Goal: Transaction & Acquisition: Purchase product/service

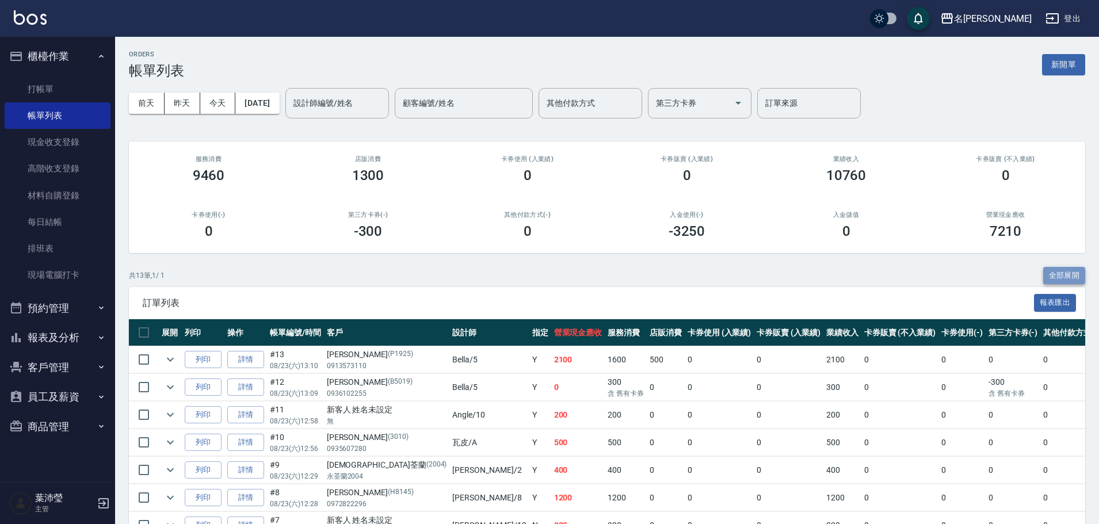
click at [1049, 273] on button "全部展開" at bounding box center [1064, 276] width 43 height 18
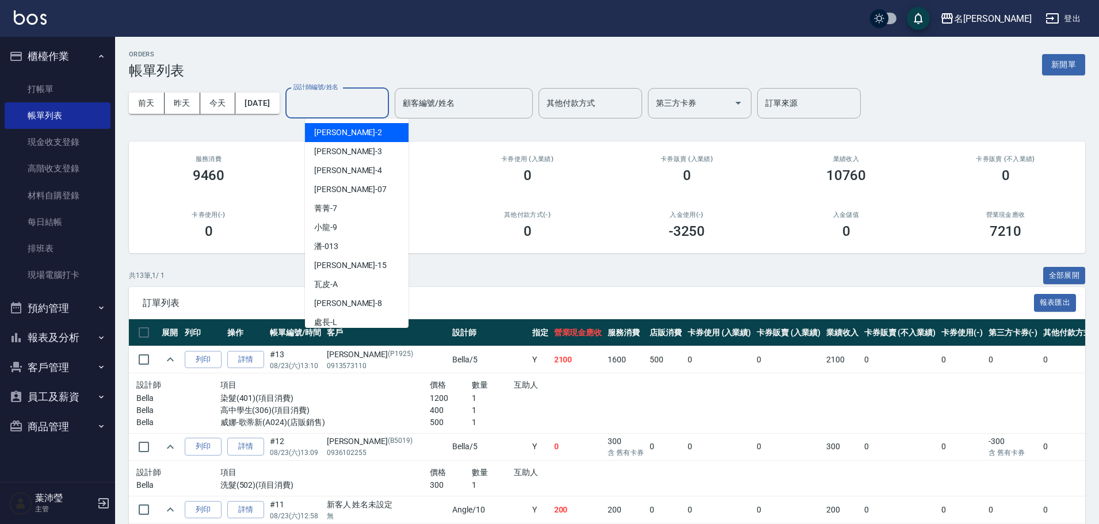
click at [355, 109] on input "設計師編號/姓名" at bounding box center [336, 103] width 93 height 20
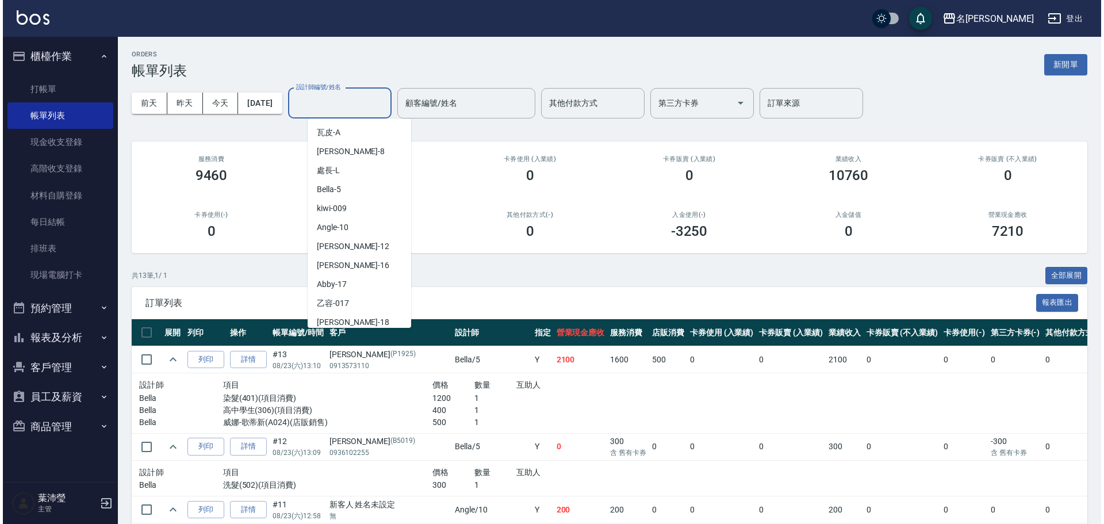
scroll to position [149, 0]
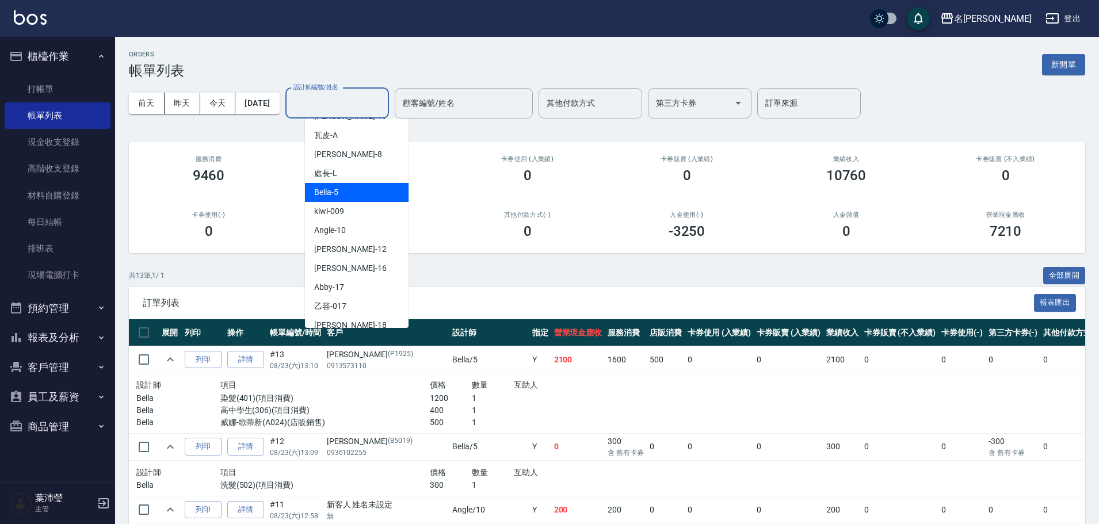
click at [372, 194] on div "Bella -5" at bounding box center [357, 192] width 104 height 19
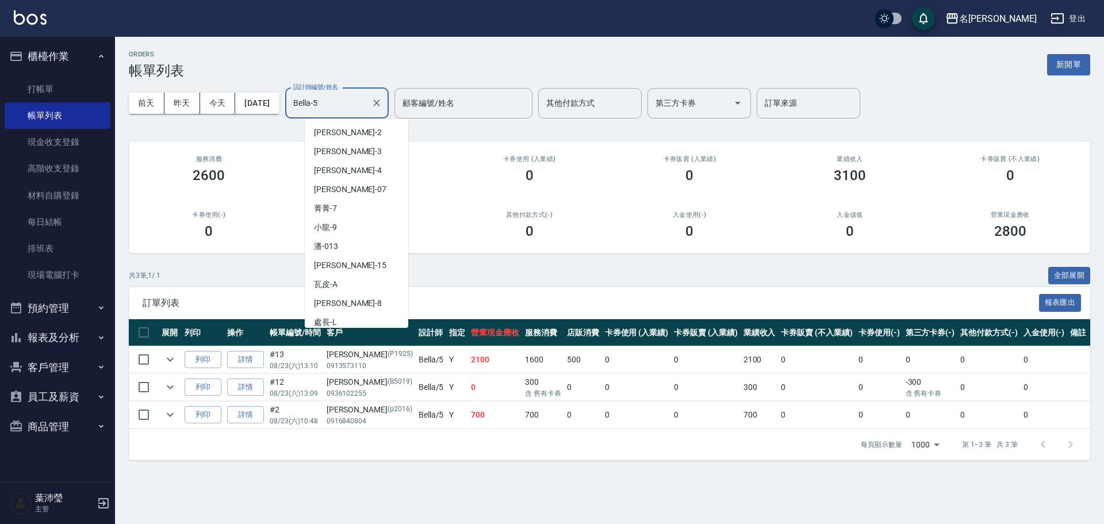
click at [366, 104] on input "Bella-5" at bounding box center [328, 103] width 76 height 20
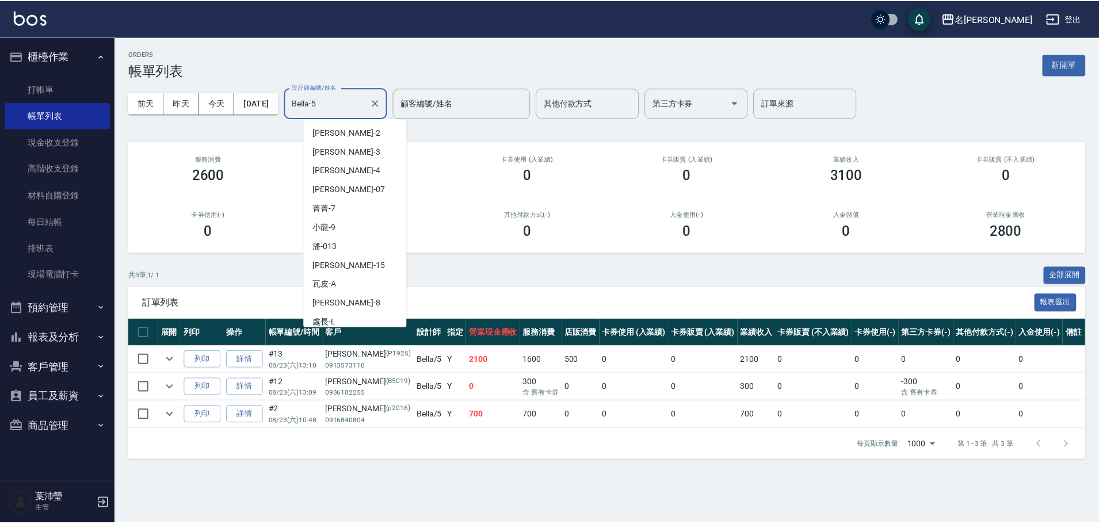
scroll to position [23, 0]
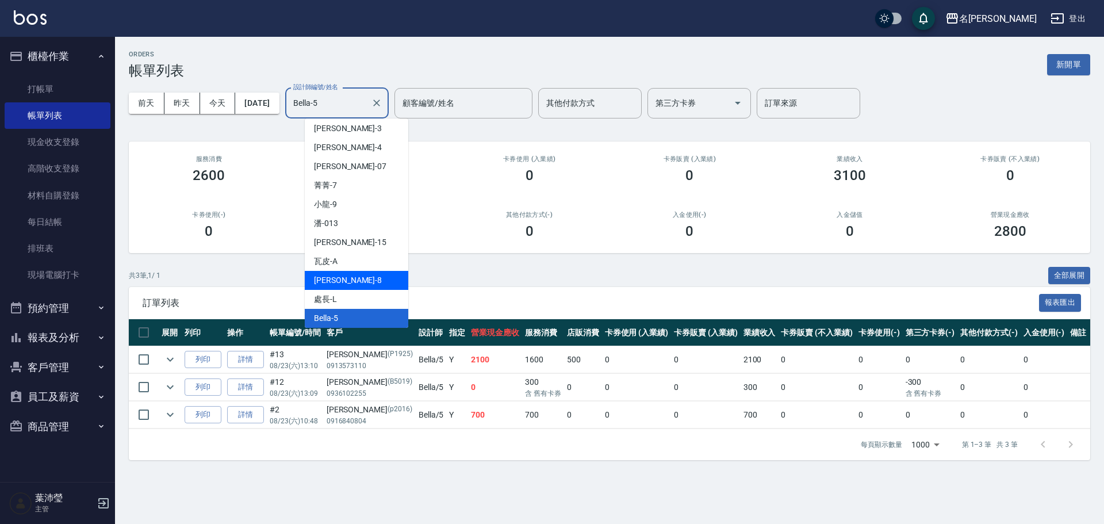
click at [353, 280] on div "Emma -8" at bounding box center [357, 280] width 104 height 19
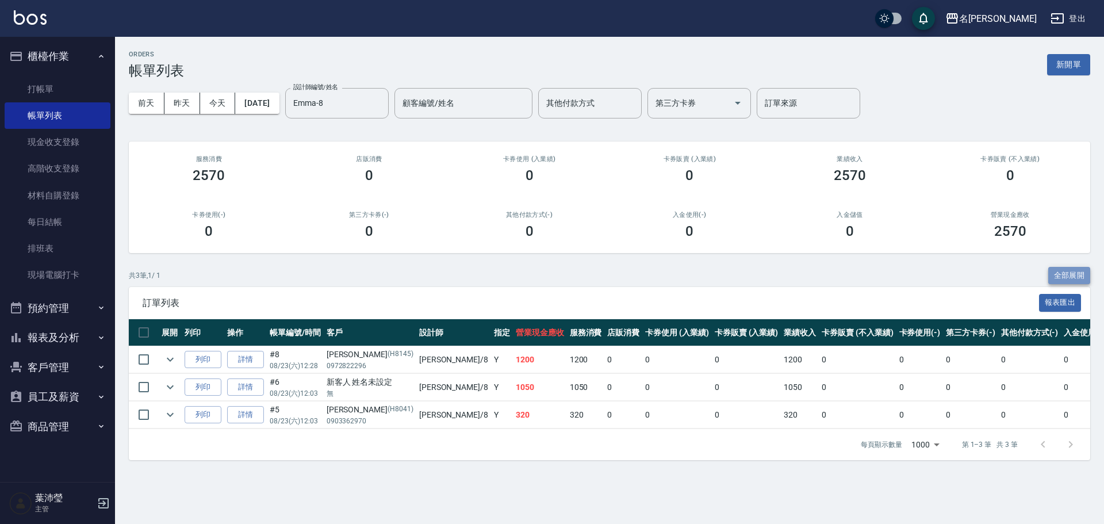
click at [1053, 273] on button "全部展開" at bounding box center [1070, 276] width 43 height 18
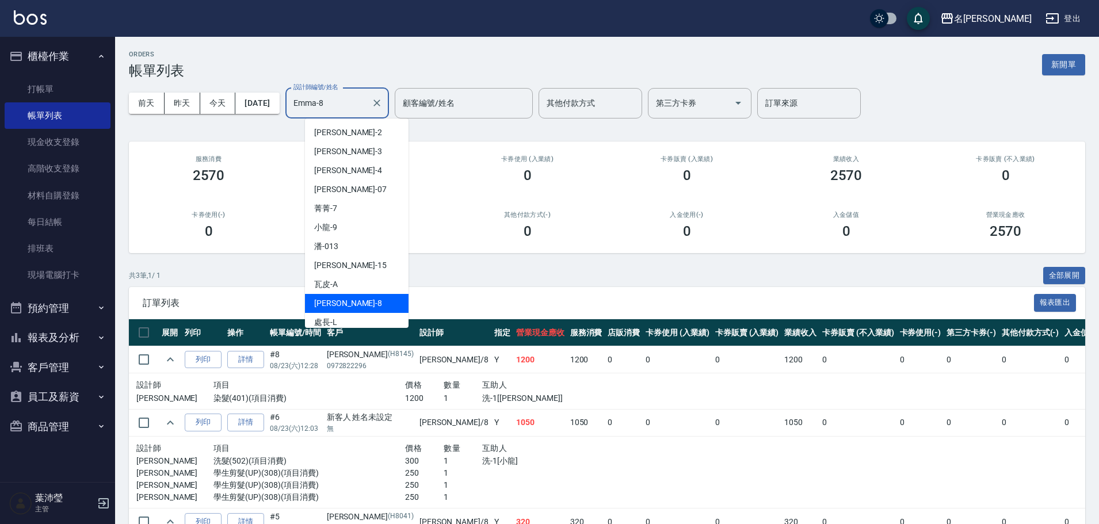
click at [366, 107] on input "Emma-8" at bounding box center [328, 103] width 76 height 20
click at [364, 135] on div "敏卉 -2" at bounding box center [357, 132] width 104 height 19
type input "敏卉-2"
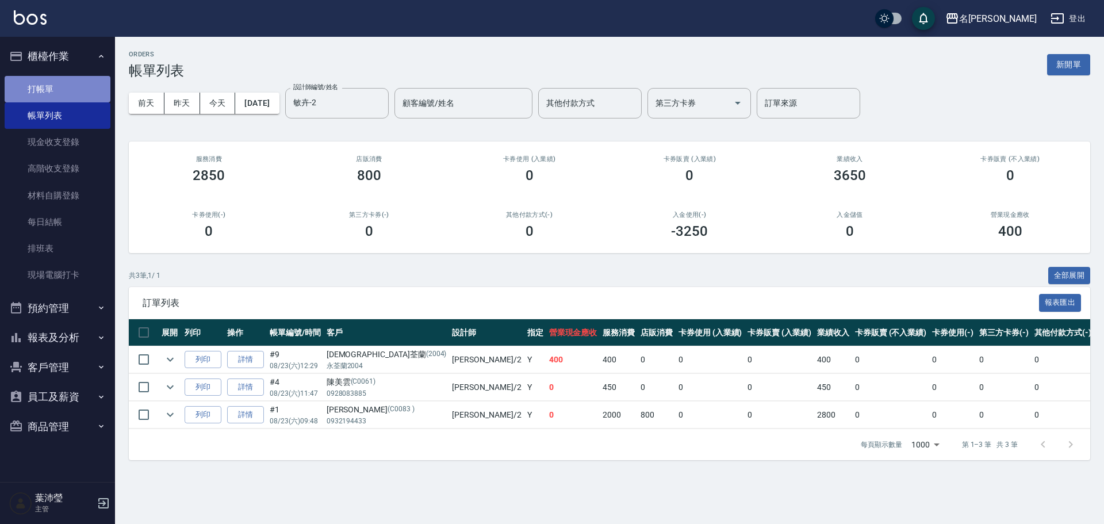
click at [95, 86] on link "打帳單" at bounding box center [58, 89] width 106 height 26
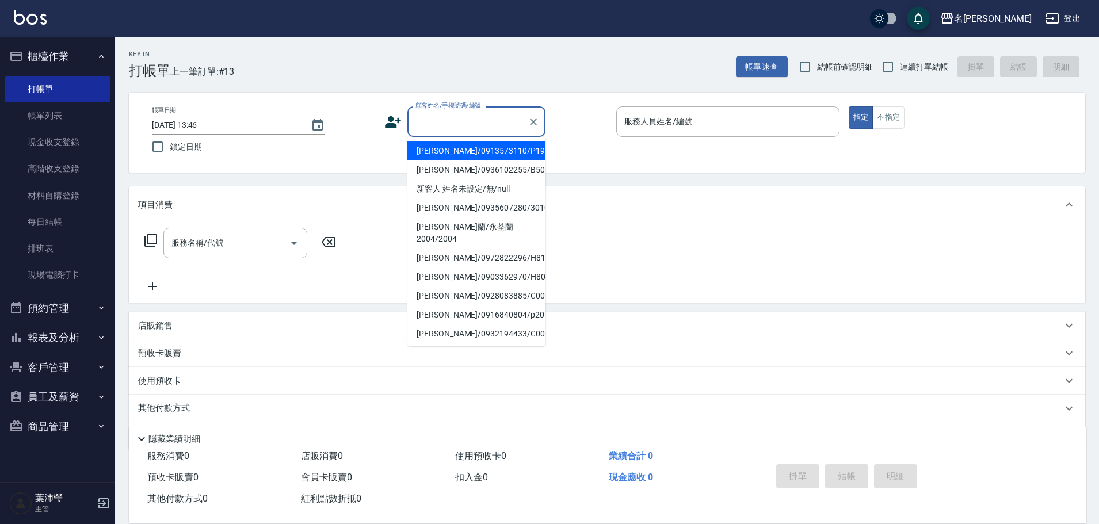
click at [472, 119] on input "顧客姓名/手機號碼/編號" at bounding box center [467, 122] width 110 height 20
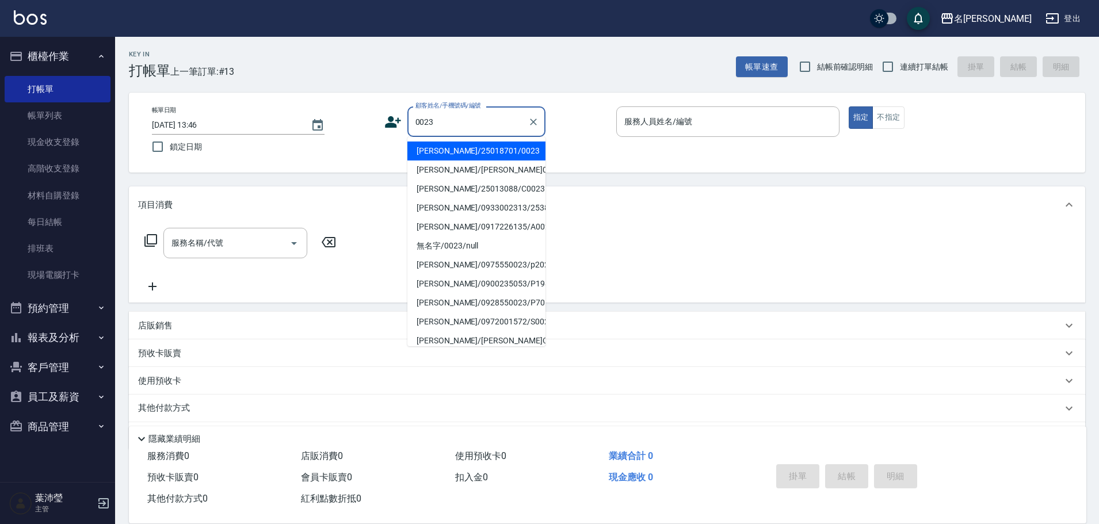
click at [456, 151] on li "[PERSON_NAME]/25018701/0023" at bounding box center [476, 151] width 138 height 19
type input "[PERSON_NAME]/25018701/0023"
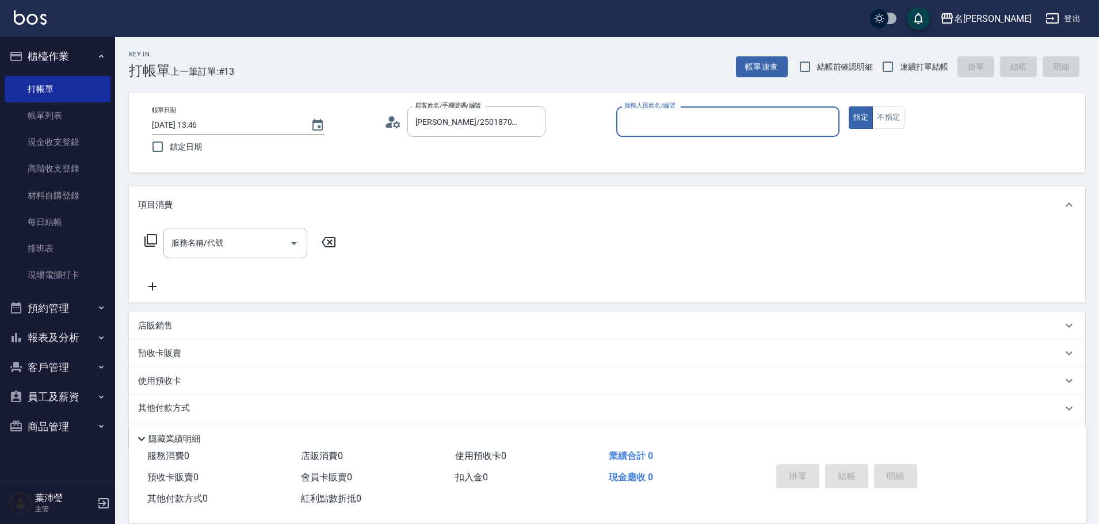
type input "敏卉-2"
click at [151, 240] on icon at bounding box center [151, 241] width 14 height 14
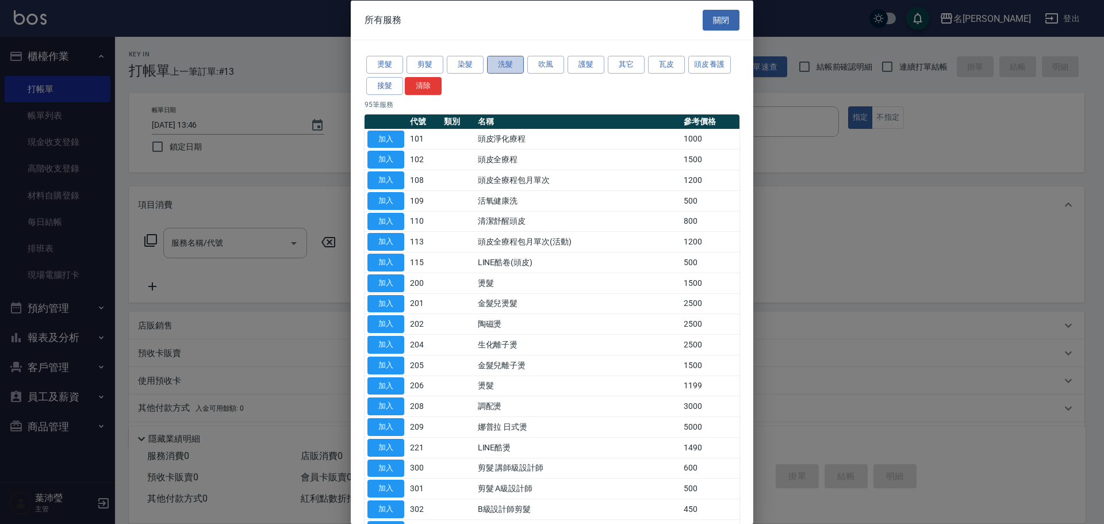
click at [492, 61] on button "洗髮" at bounding box center [505, 65] width 37 height 18
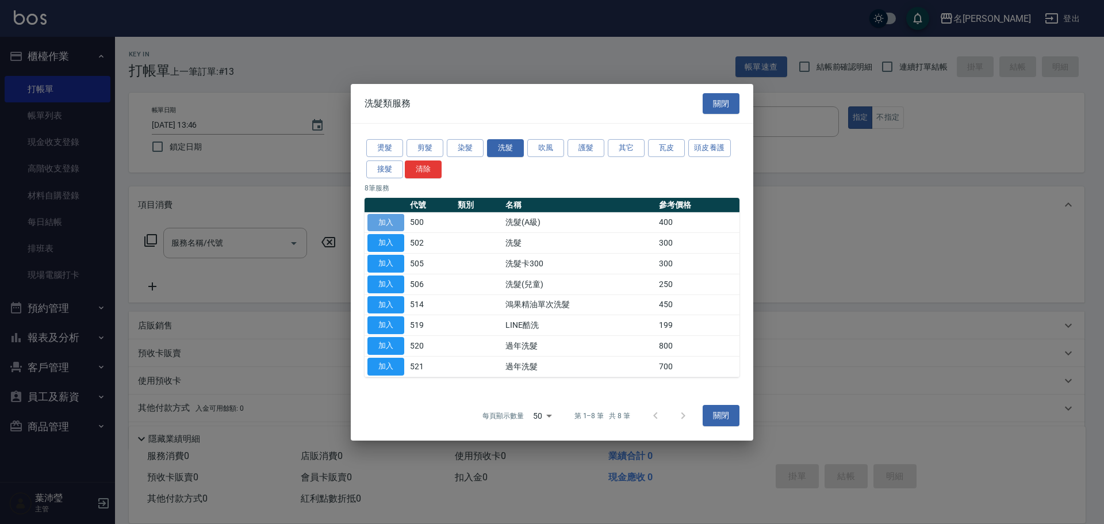
click at [388, 219] on button "加入" at bounding box center [386, 222] width 37 height 18
type input "洗髮(A級)(500)"
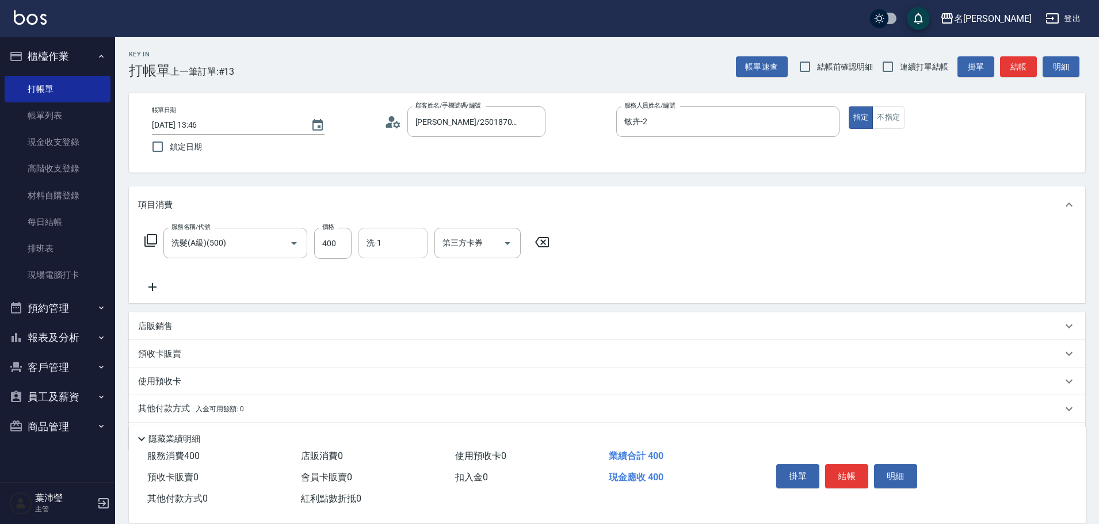
click at [391, 243] on input "洗-1" at bounding box center [393, 243] width 59 height 20
click at [414, 274] on div "慈均 -15" at bounding box center [392, 272] width 69 height 19
type input "慈均-15"
click at [839, 472] on button "結帳" at bounding box center [846, 476] width 43 height 24
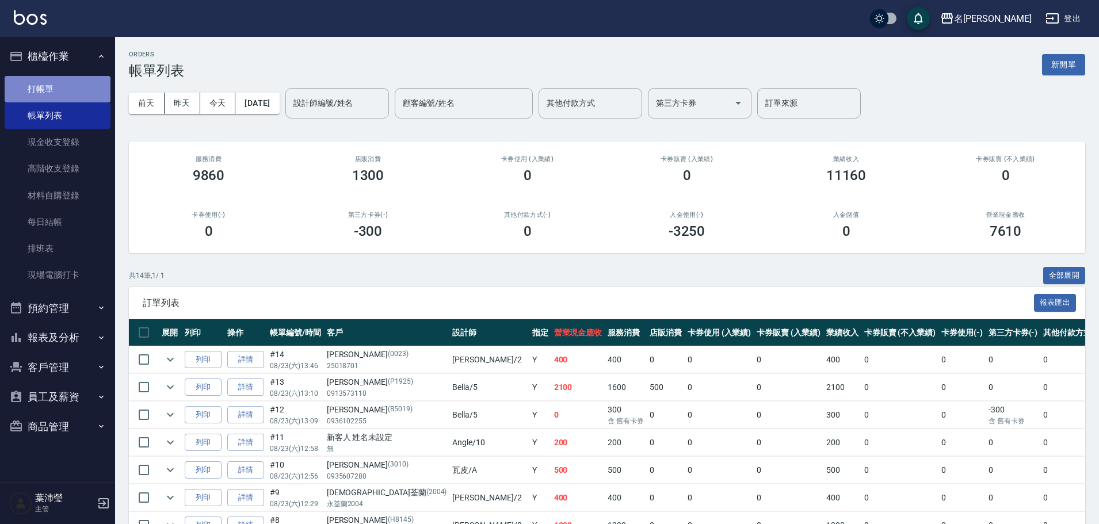
click at [82, 79] on link "打帳單" at bounding box center [58, 89] width 106 height 26
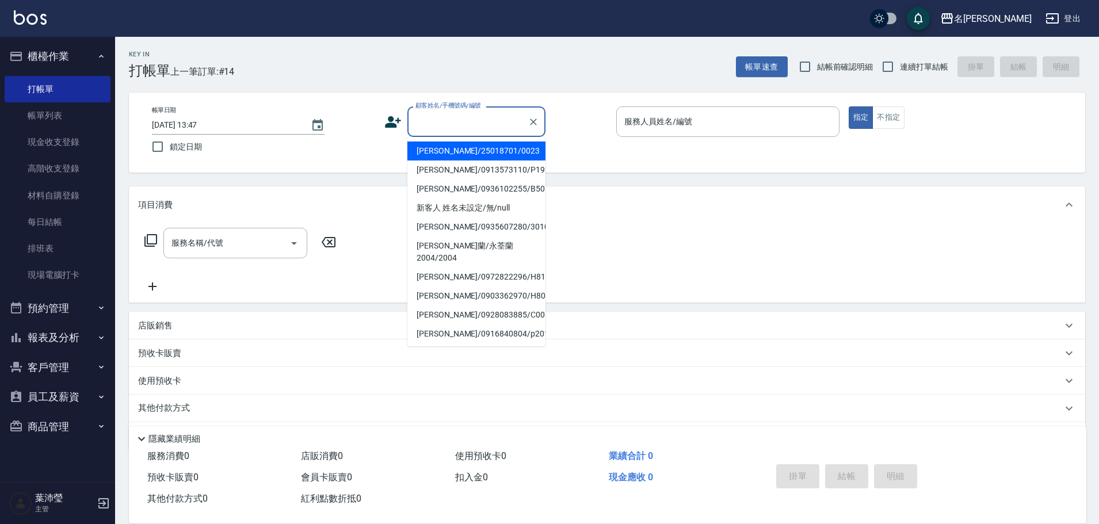
click at [451, 126] on input "顧客姓名/手機號碼/編號" at bounding box center [467, 122] width 110 height 20
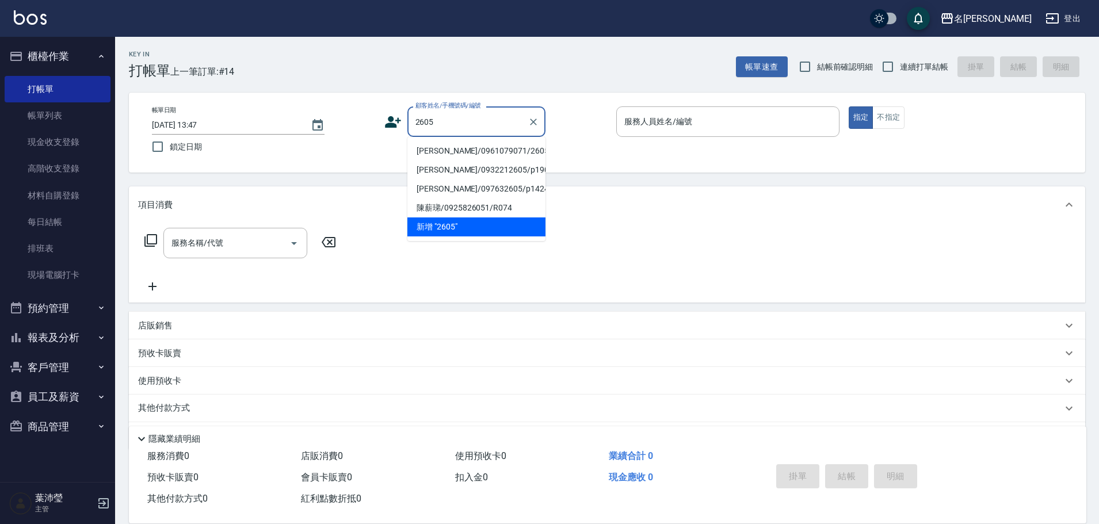
click at [464, 154] on li "[PERSON_NAME]/0961079071/2605" at bounding box center [476, 151] width 138 height 19
type input "[PERSON_NAME]/0961079071/2605"
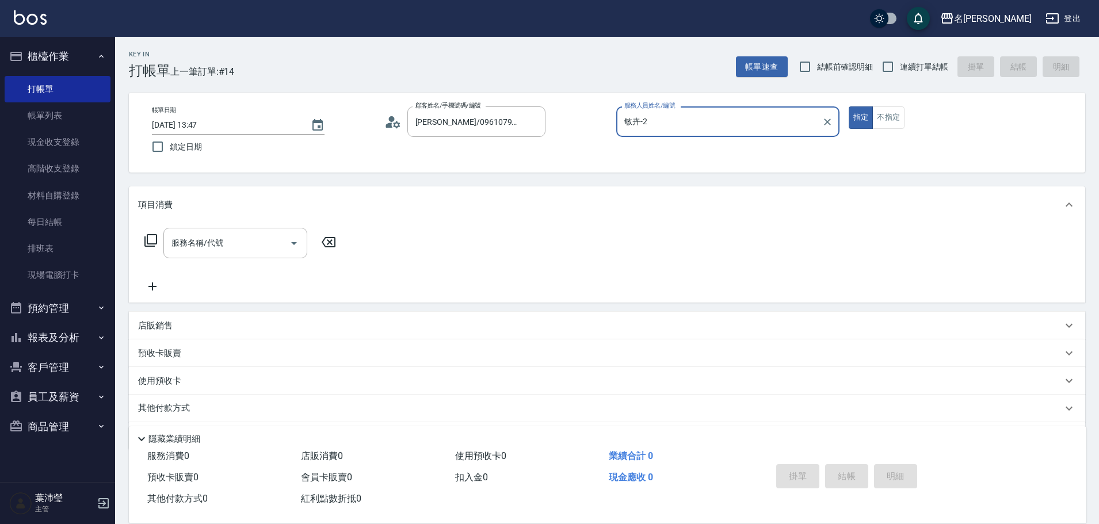
type input "敏卉-2"
click at [154, 238] on icon at bounding box center [151, 241] width 14 height 14
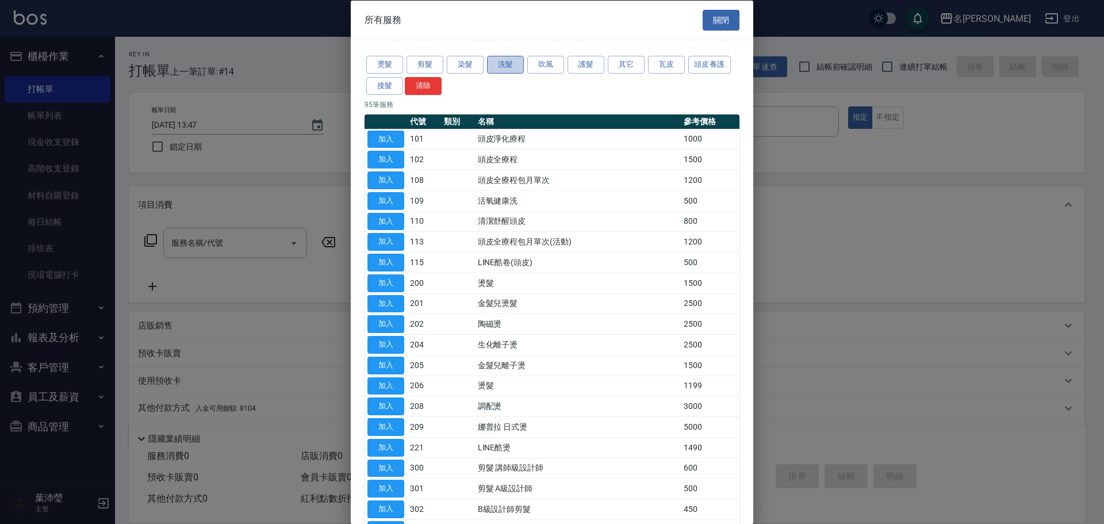
click at [507, 65] on button "洗髮" at bounding box center [505, 65] width 37 height 18
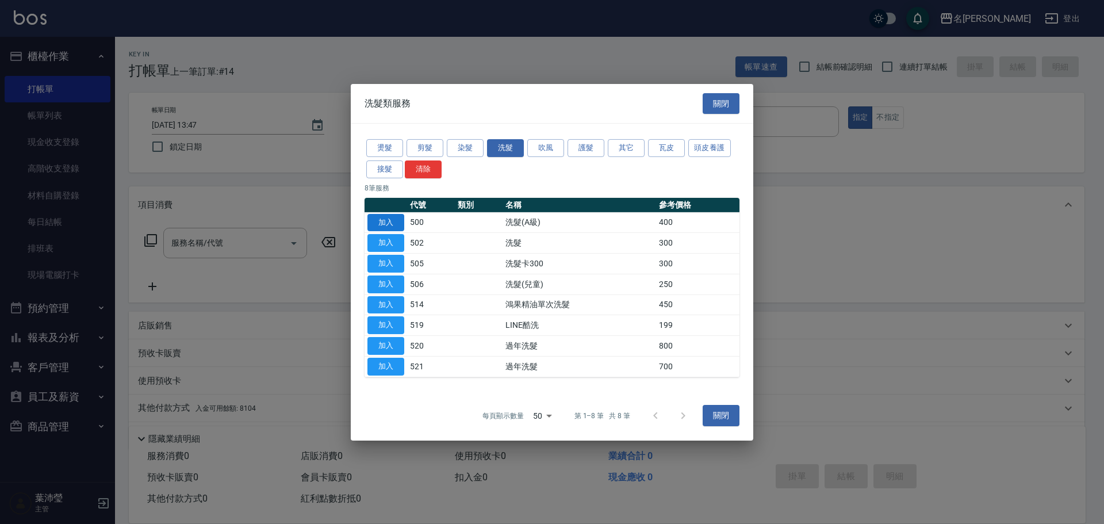
click at [387, 218] on button "加入" at bounding box center [386, 222] width 37 height 18
type input "洗髮(A級)(500)"
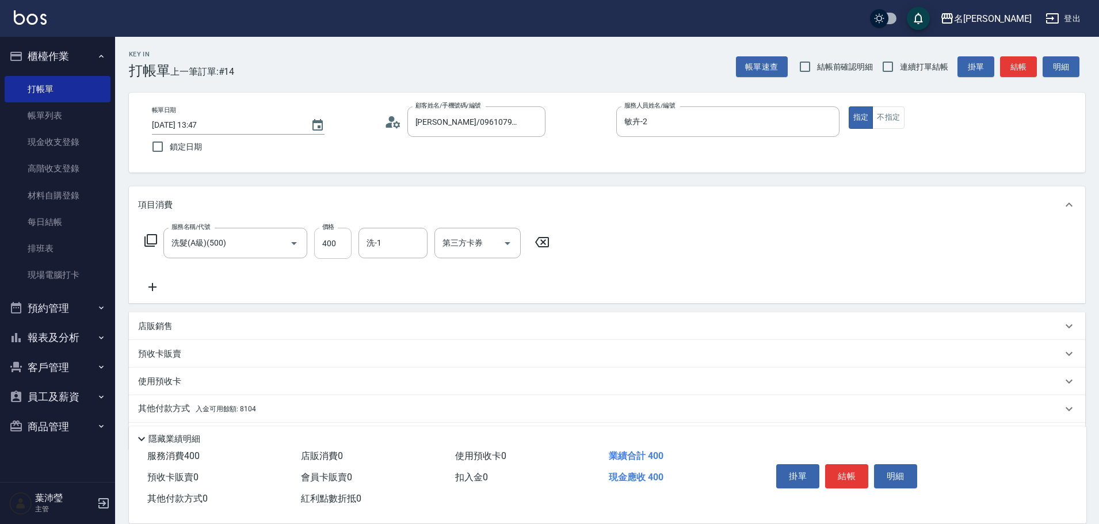
click at [342, 246] on input "400" at bounding box center [332, 243] width 37 height 31
type input "450"
click at [151, 238] on icon at bounding box center [151, 241] width 14 height 14
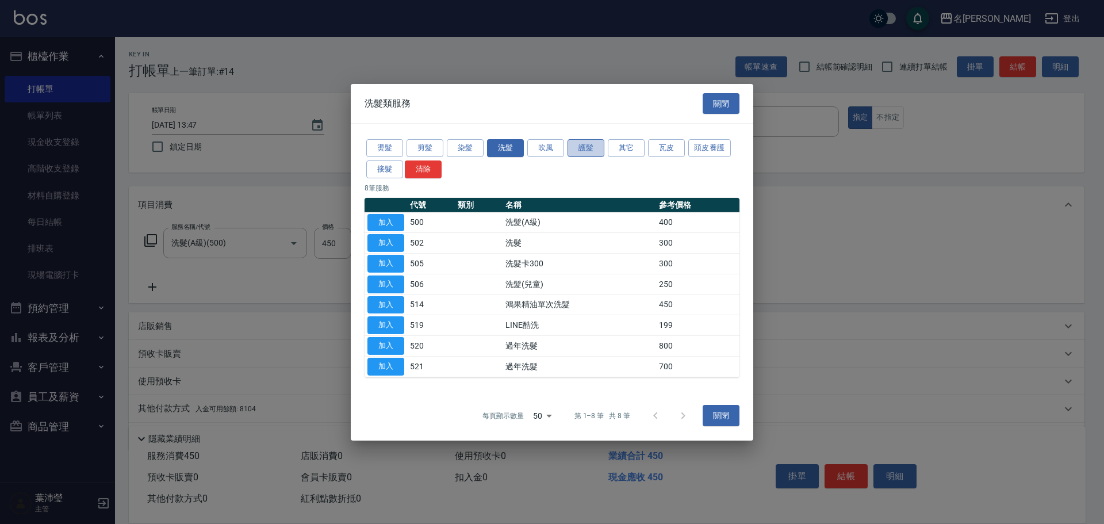
click at [595, 148] on button "護髮" at bounding box center [586, 148] width 37 height 18
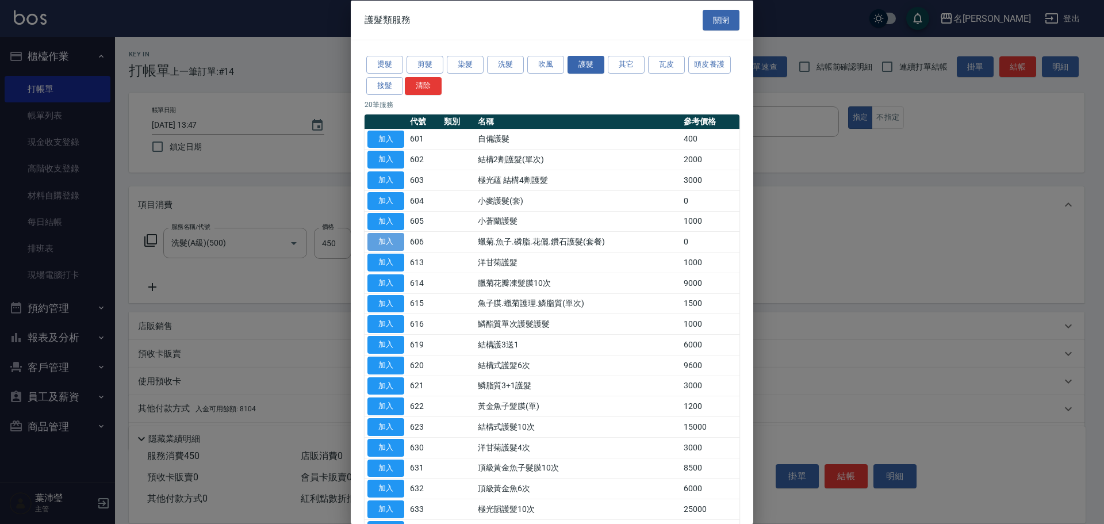
click at [392, 238] on button "加入" at bounding box center [386, 242] width 37 height 18
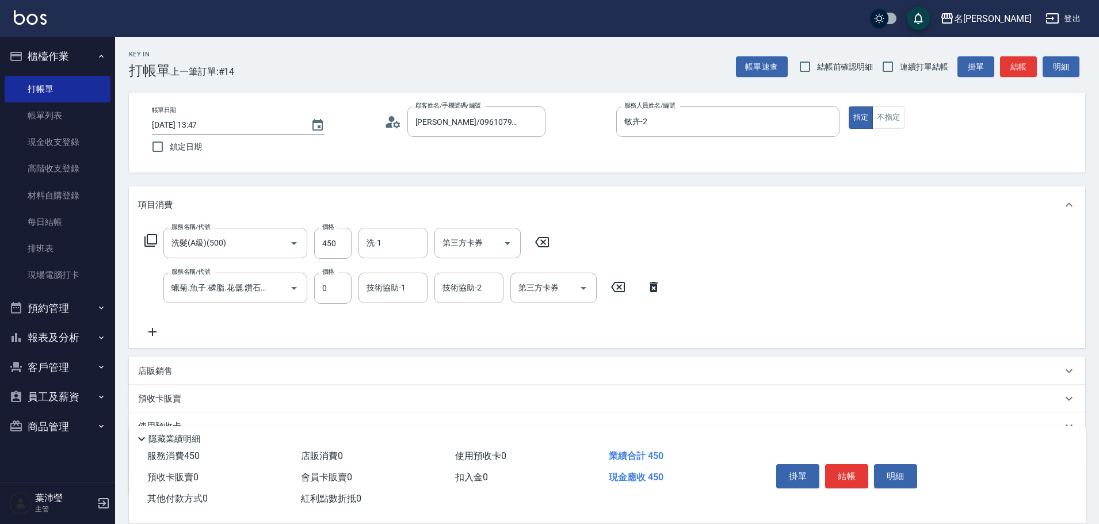
scroll to position [82, 0]
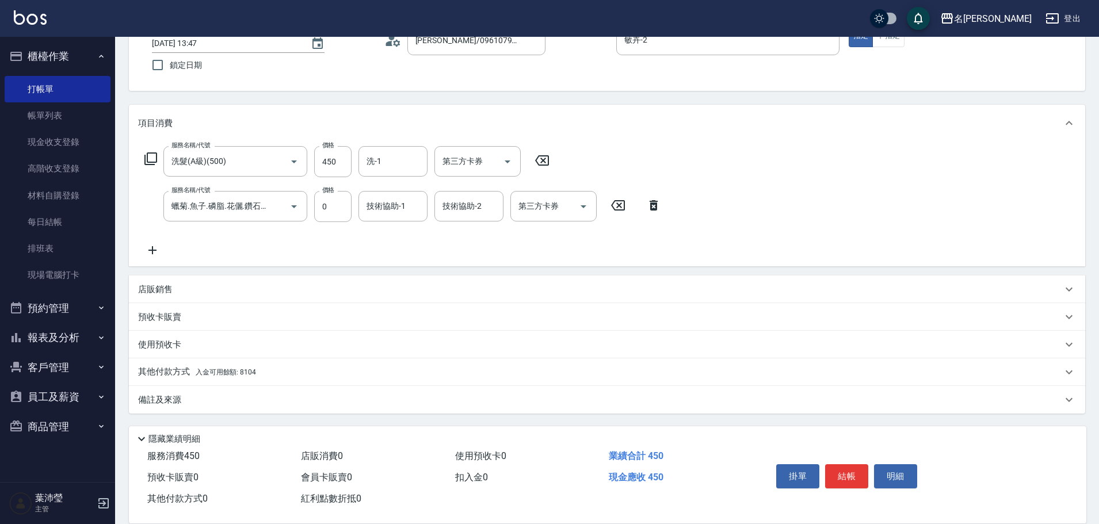
click at [162, 372] on p "其他付款方式 入金可用餘額: 8104" at bounding box center [197, 372] width 118 height 13
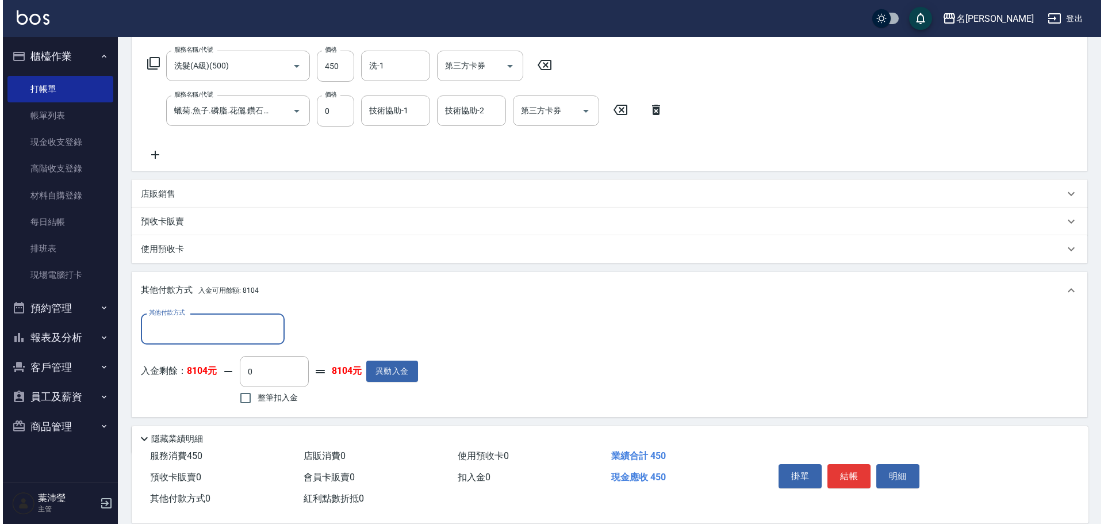
scroll to position [217, 0]
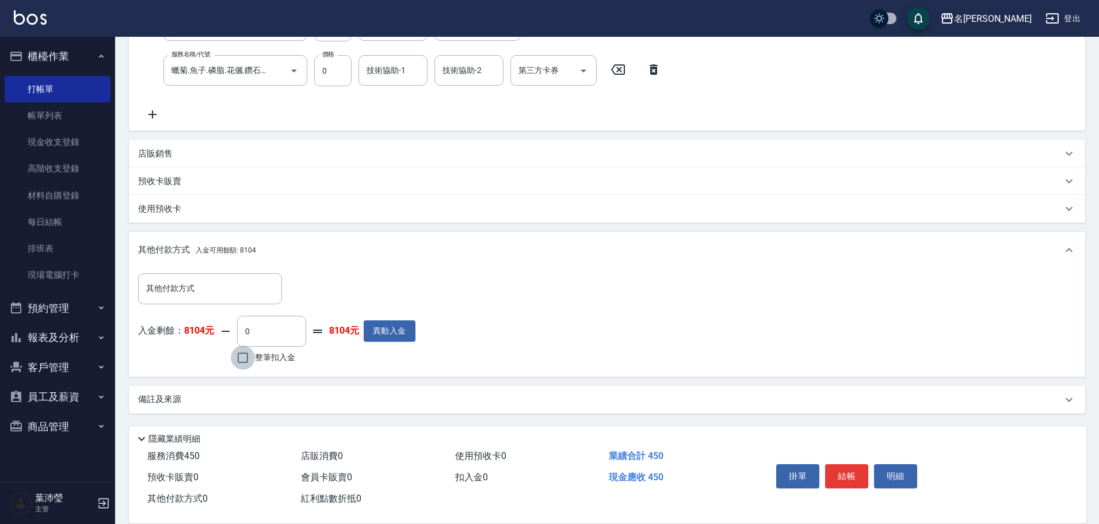
click at [241, 356] on input "整筆扣入金" at bounding box center [243, 358] width 24 height 24
checkbox input "true"
type input "450"
click at [892, 468] on button "明細" at bounding box center [895, 476] width 43 height 24
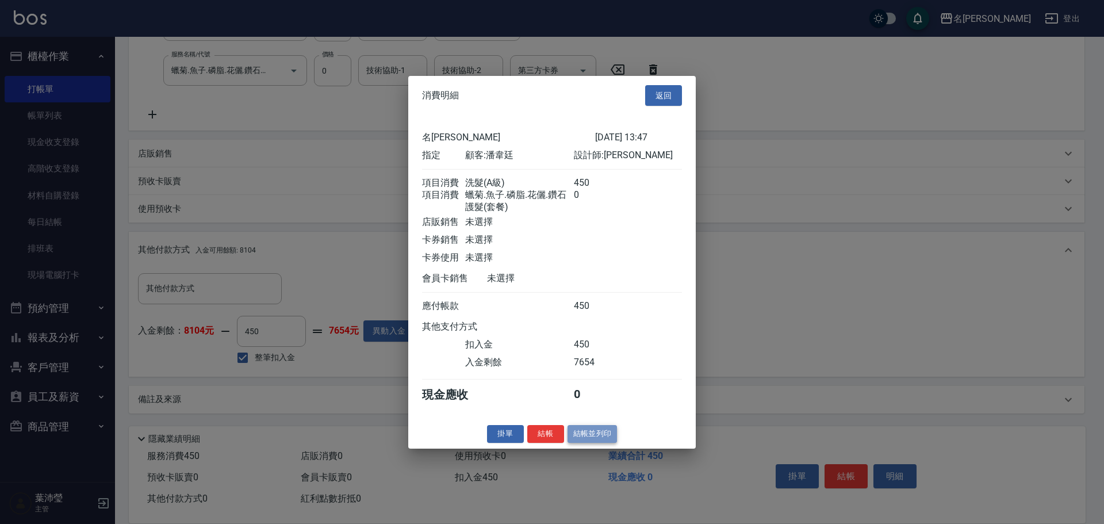
click at [586, 443] on button "結帳並列印" at bounding box center [593, 434] width 50 height 18
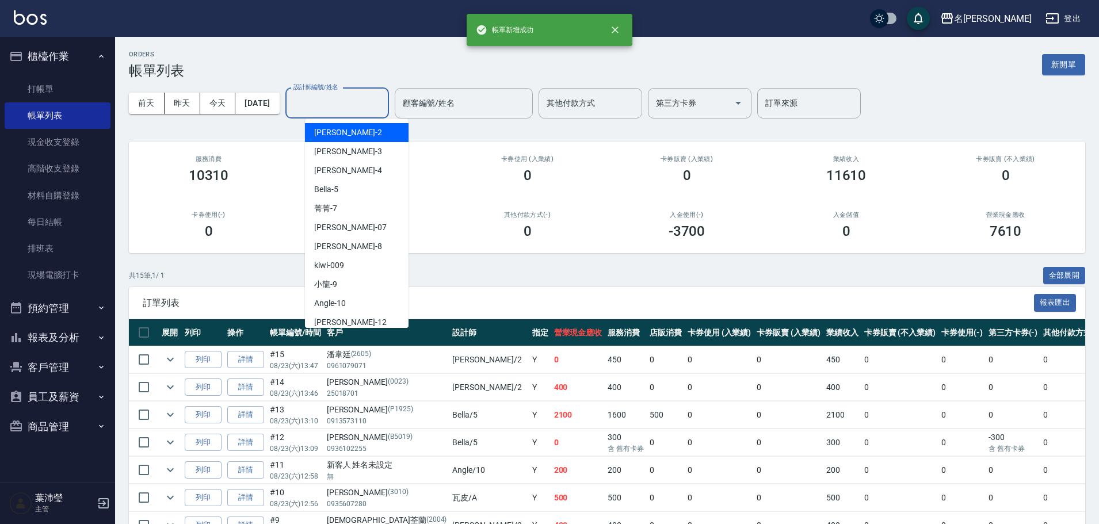
click at [335, 105] on input "設計師編號/姓名" at bounding box center [336, 103] width 93 height 20
click at [339, 136] on div "敏卉 -2" at bounding box center [357, 132] width 104 height 19
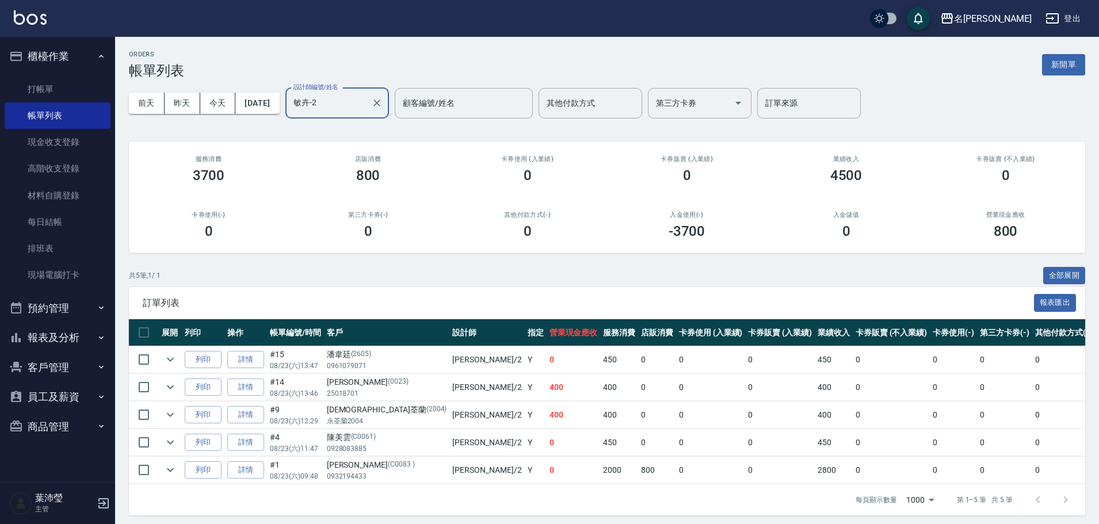
click at [366, 104] on input "敏卉-2" at bounding box center [328, 103] width 76 height 20
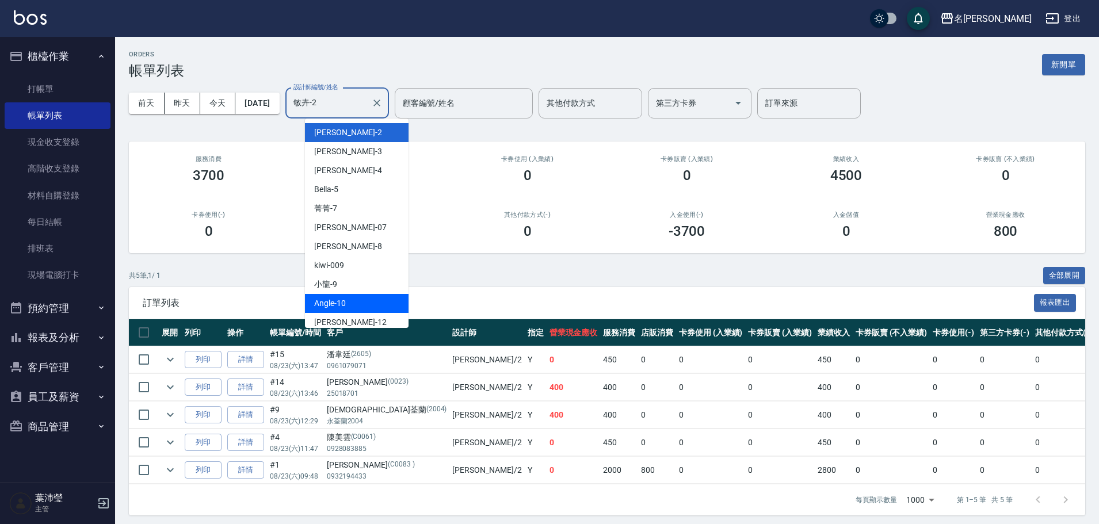
click at [393, 300] on div "Angle -10" at bounding box center [357, 303] width 104 height 19
type input "Angle-10"
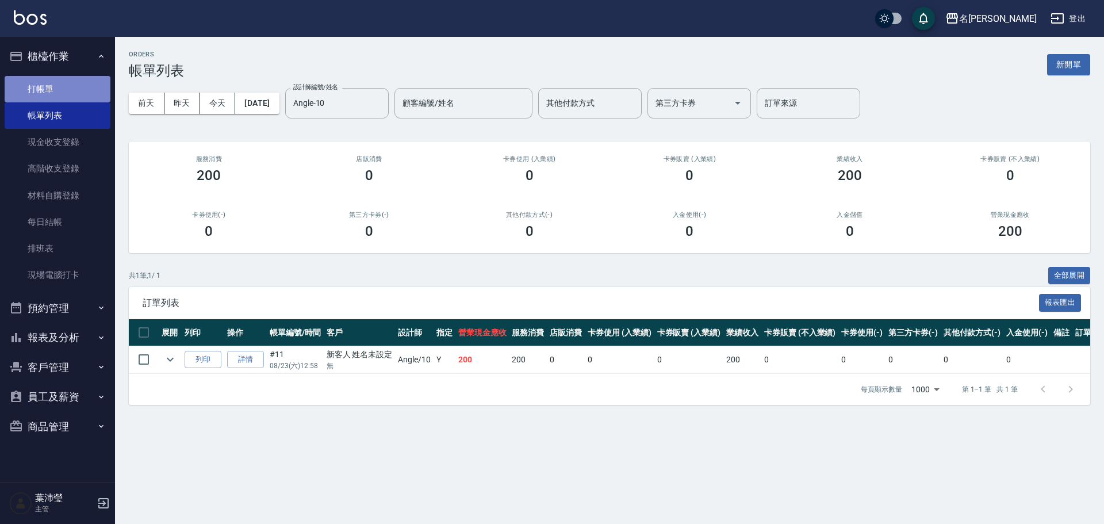
click at [53, 89] on link "打帳單" at bounding box center [58, 89] width 106 height 26
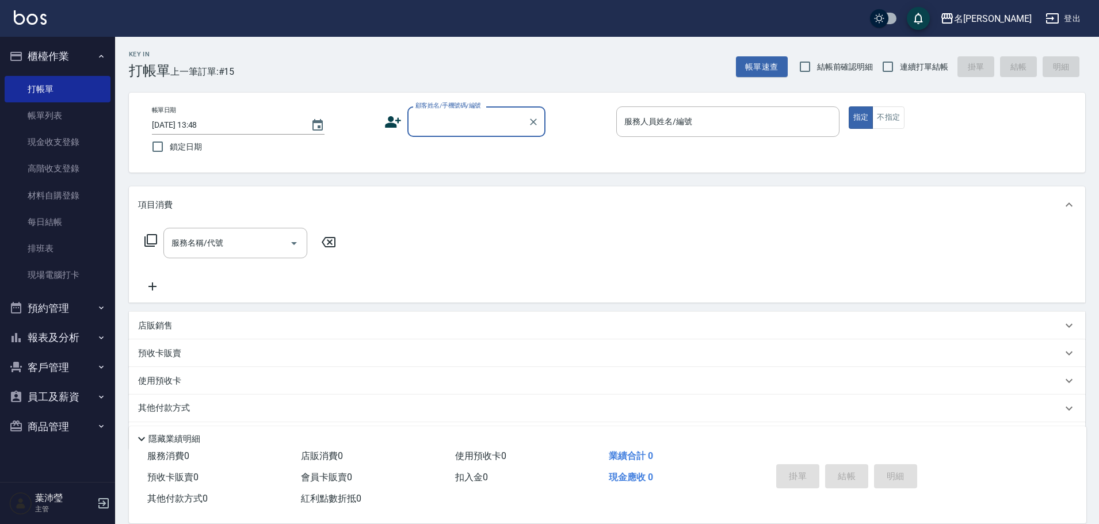
click at [47, 338] on button "報表及分析" at bounding box center [58, 338] width 106 height 30
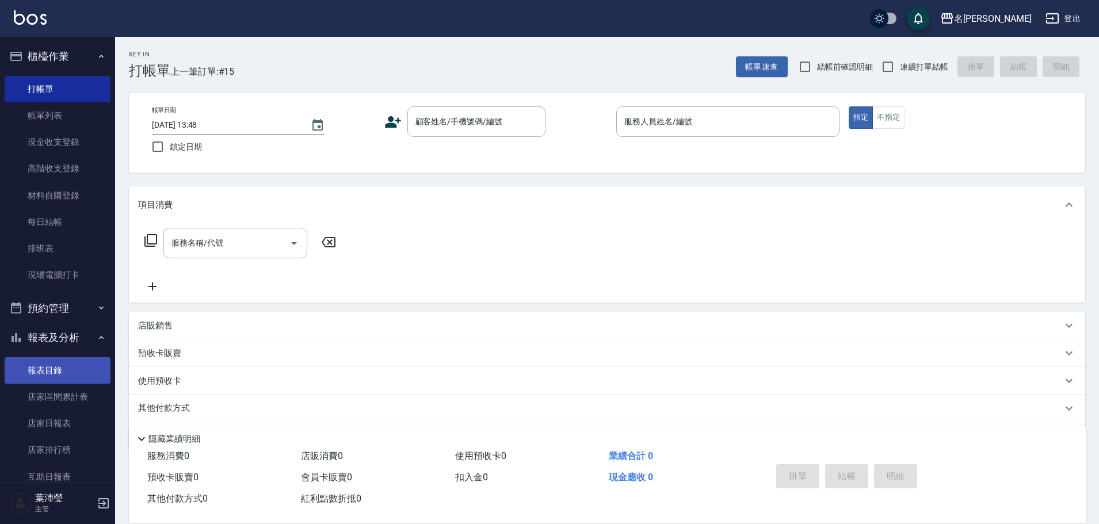
click at [55, 368] on link "報表目錄" at bounding box center [58, 370] width 106 height 26
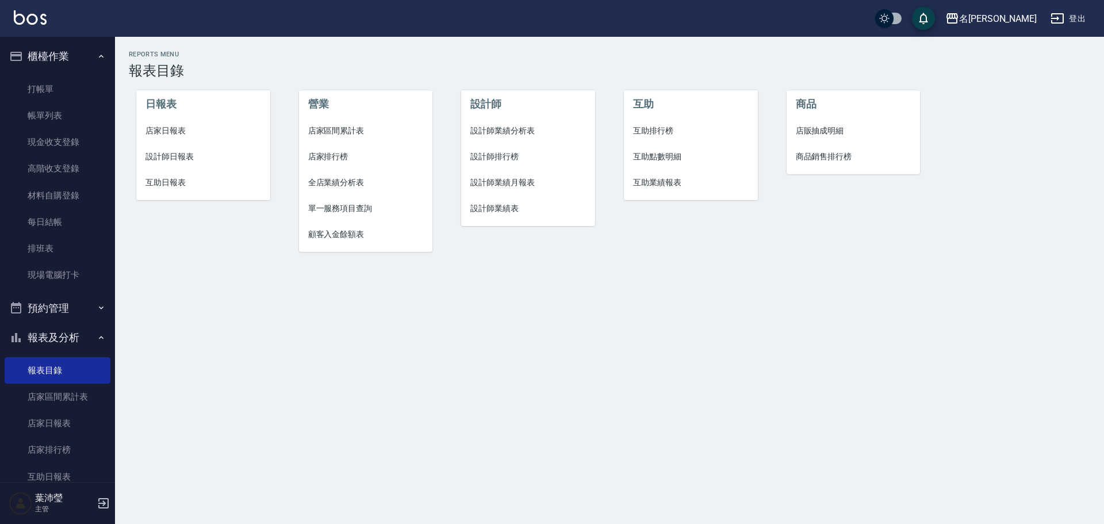
click at [184, 159] on span "設計師日報表" at bounding box center [204, 157] width 116 height 12
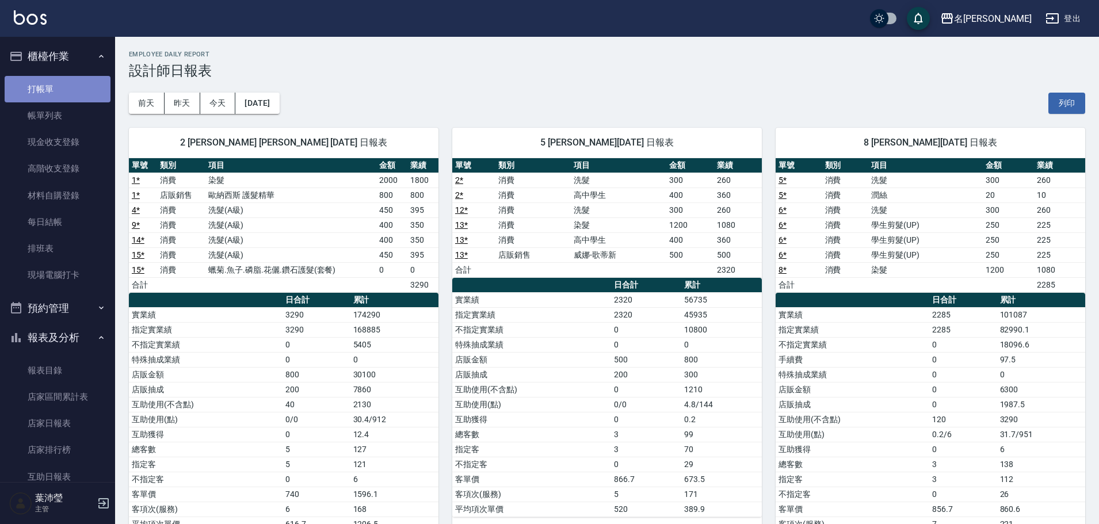
click at [91, 82] on link "打帳單" at bounding box center [58, 89] width 106 height 26
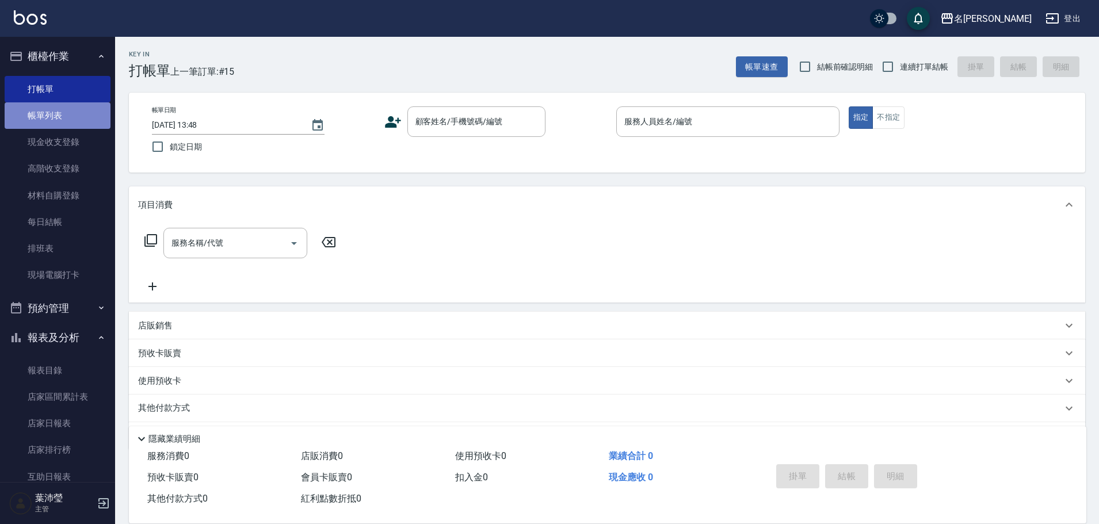
click at [83, 114] on link "帳單列表" at bounding box center [58, 115] width 106 height 26
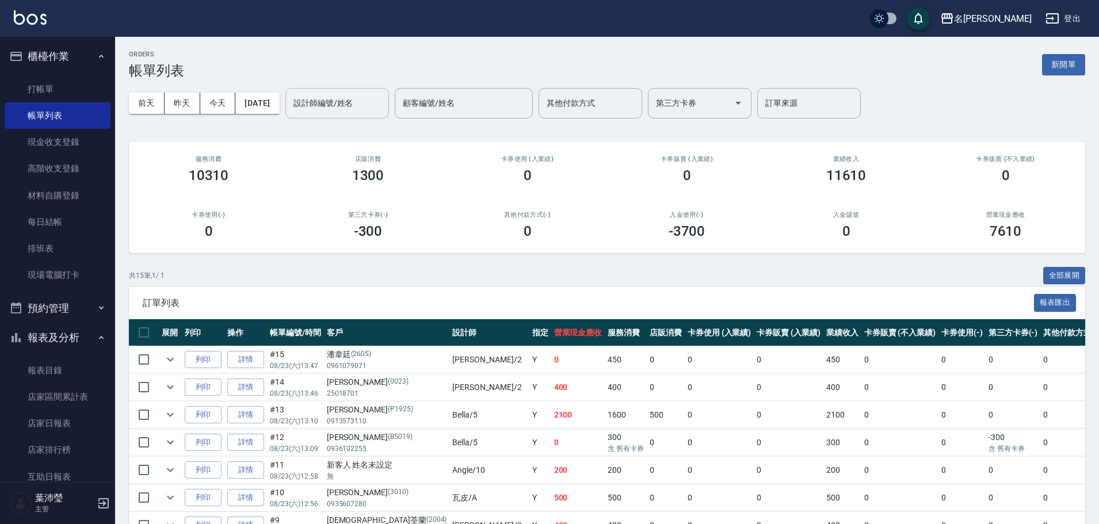
click at [335, 101] on input "設計師編號/姓名" at bounding box center [336, 103] width 93 height 20
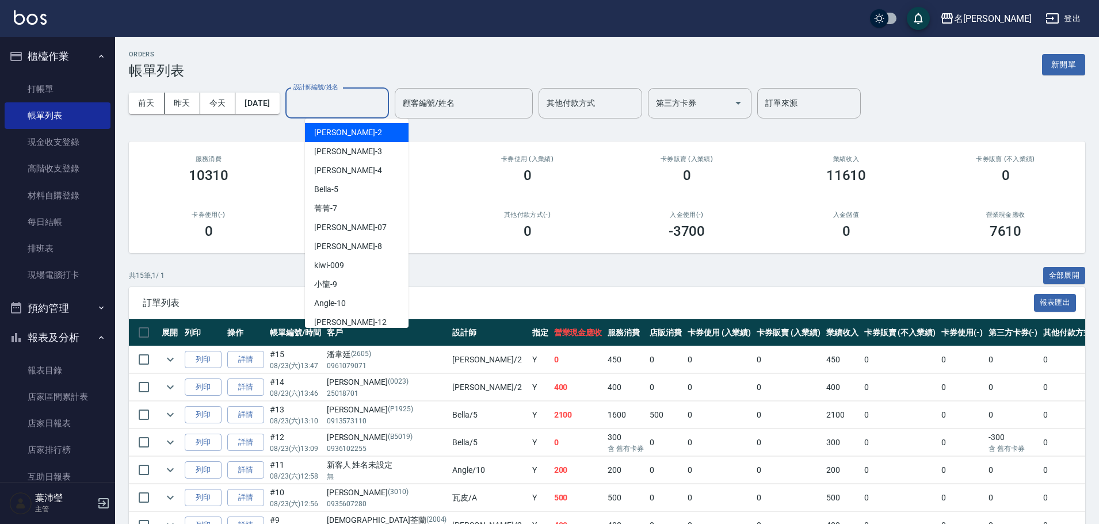
click at [339, 132] on div "敏卉 -2" at bounding box center [357, 132] width 104 height 19
type input "敏卉-2"
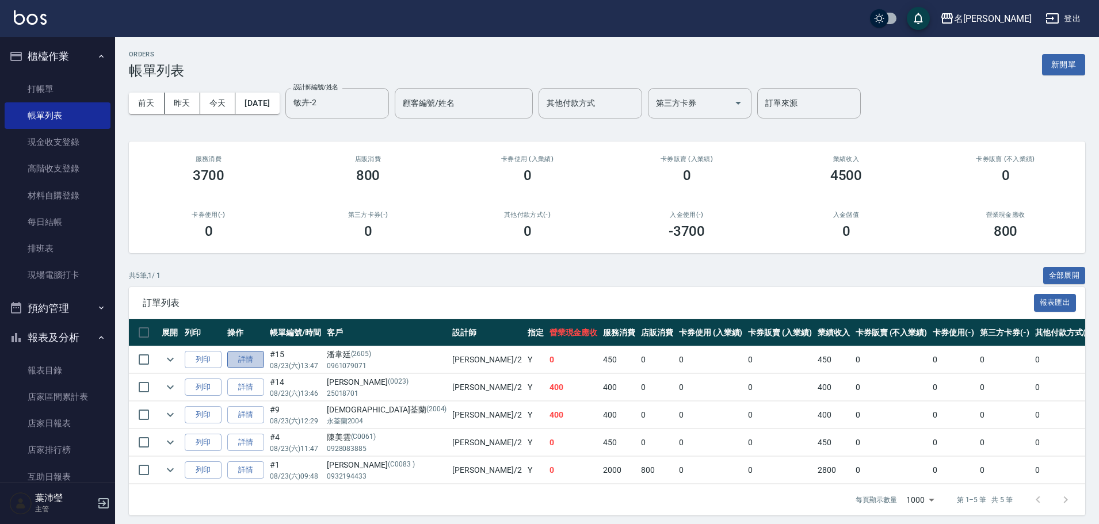
click at [237, 361] on link "詳情" at bounding box center [245, 360] width 37 height 18
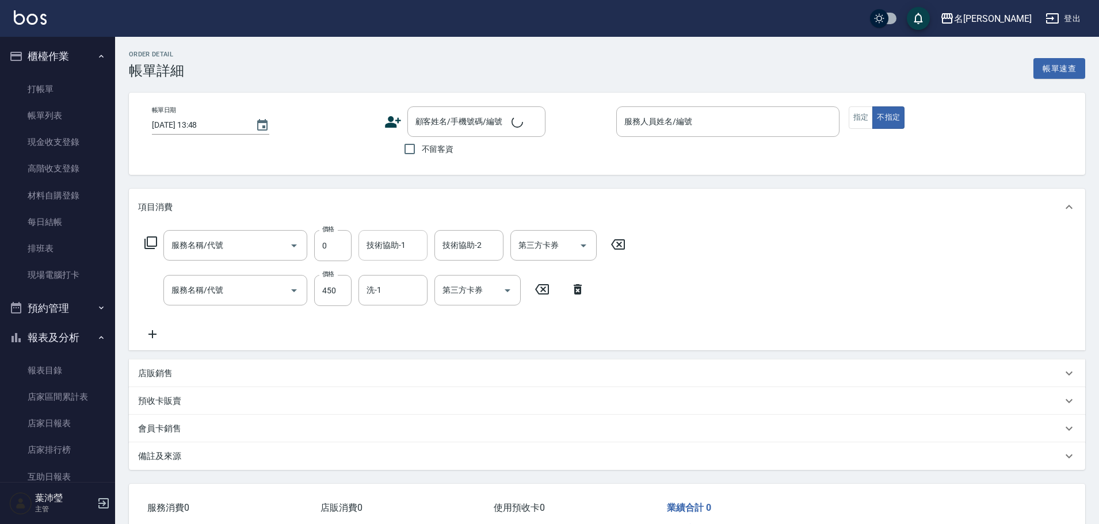
type input "[DATE] 13:47"
type input "敏卉-2"
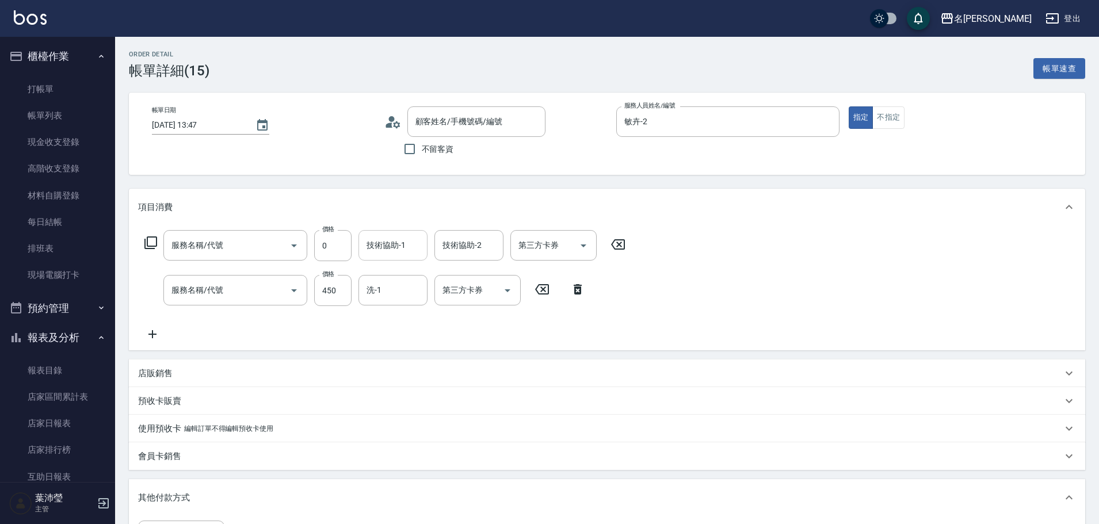
type input "蠟菊.魚子.磷脂.花儷.鑽石護髮(套餐)(606)"
type input "洗髮(A級)(500)"
type input "[PERSON_NAME]/0961079071/2605"
click at [617, 243] on icon at bounding box center [618, 244] width 14 height 10
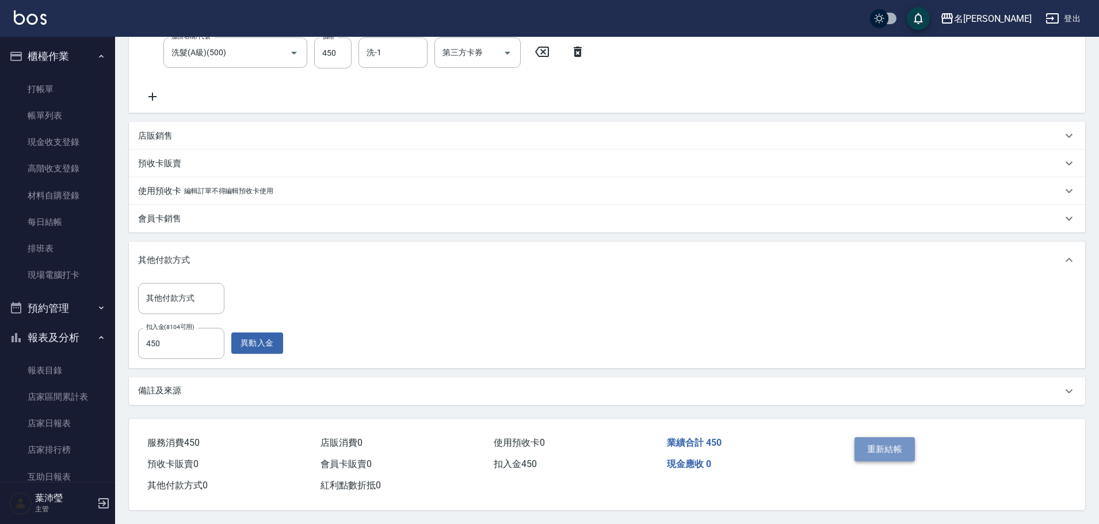
click at [884, 445] on button "重新結帳" at bounding box center [884, 449] width 61 height 24
